Goal: Find contact information: Find contact information

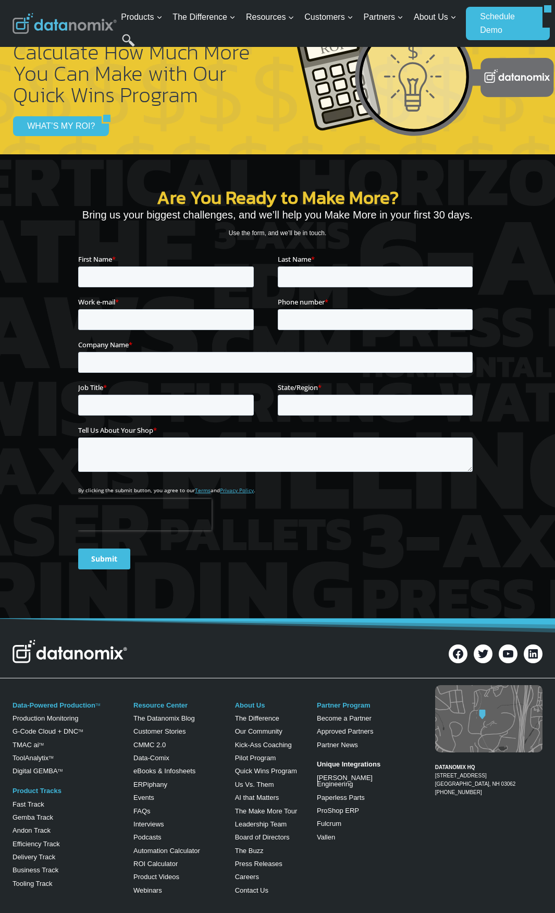
scroll to position [3797, 0]
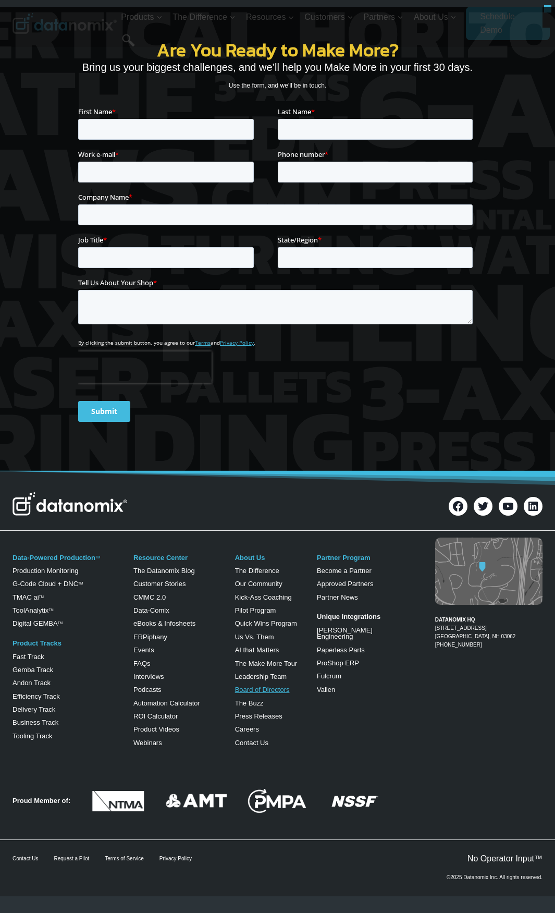
click at [255, 689] on link "Board of Directors" at bounding box center [262, 689] width 55 height 8
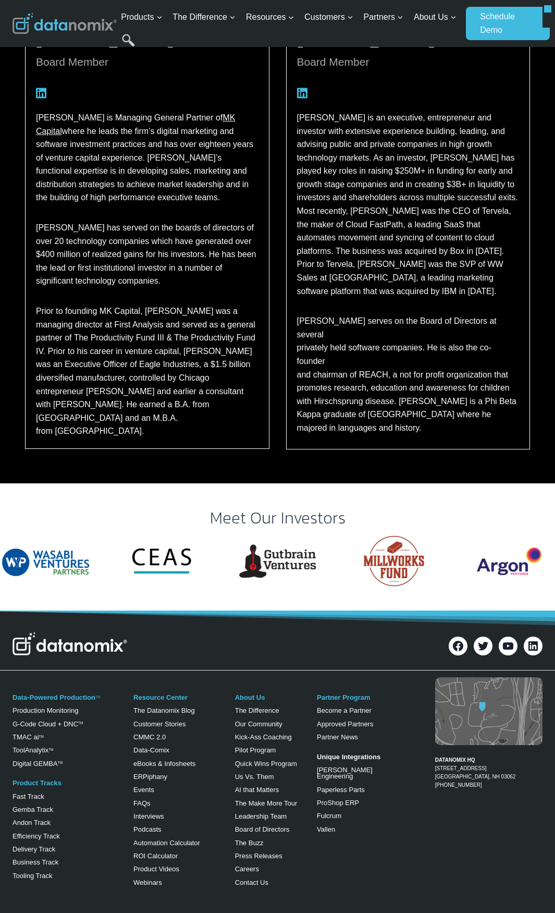
scroll to position [812, 0]
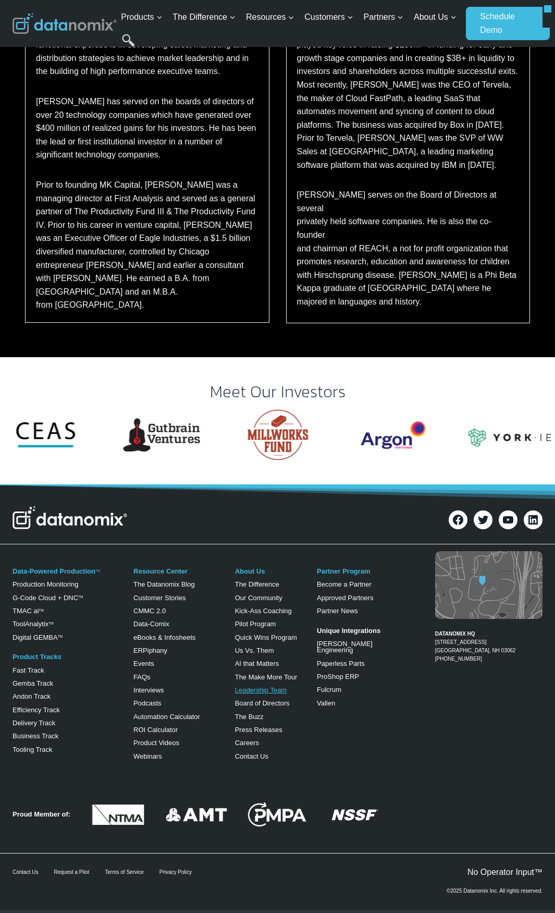
click at [280, 686] on link "Leadership Team" at bounding box center [261, 690] width 52 height 8
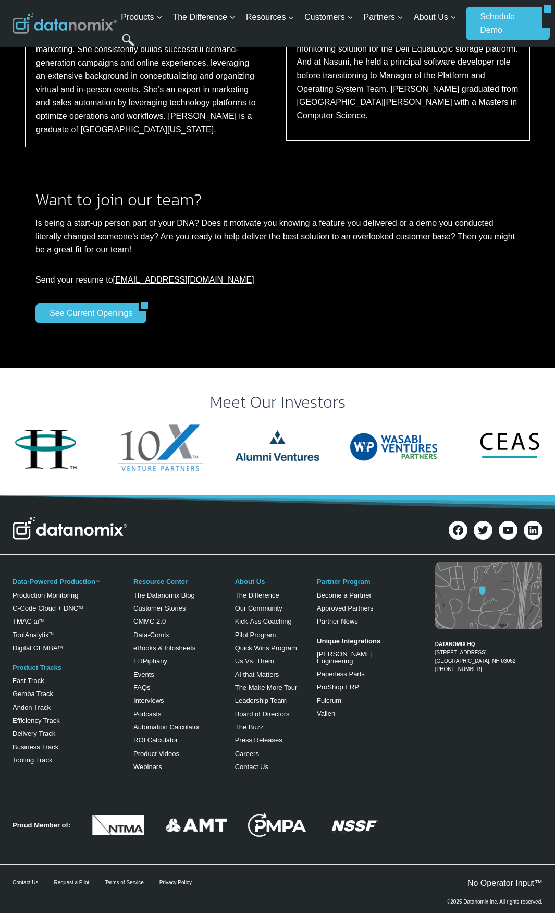
scroll to position [1852, 0]
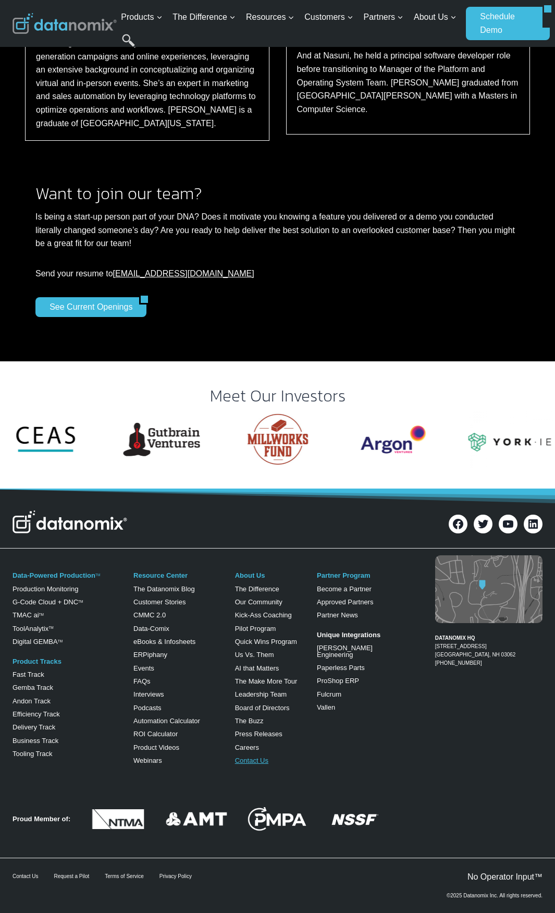
click at [253, 756] on link "Contact Us" at bounding box center [251, 760] width 33 height 8
